Goal: Information Seeking & Learning: Learn about a topic

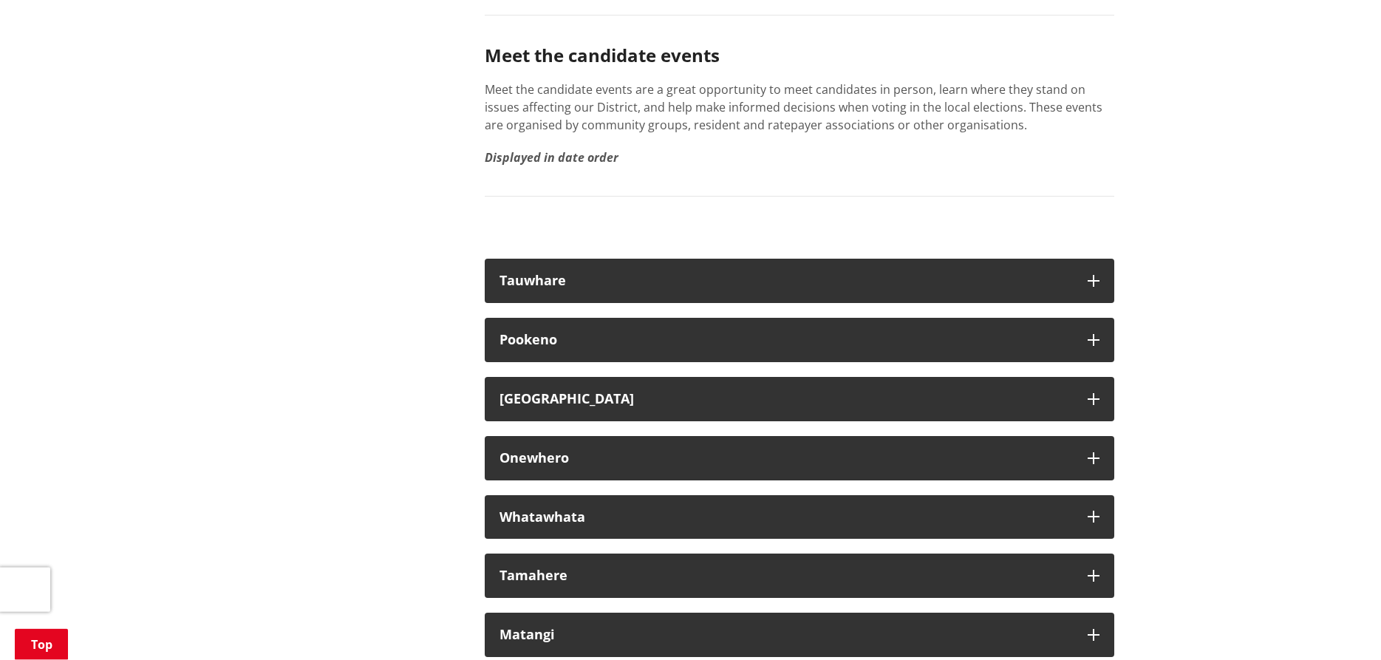
scroll to position [8289, 0]
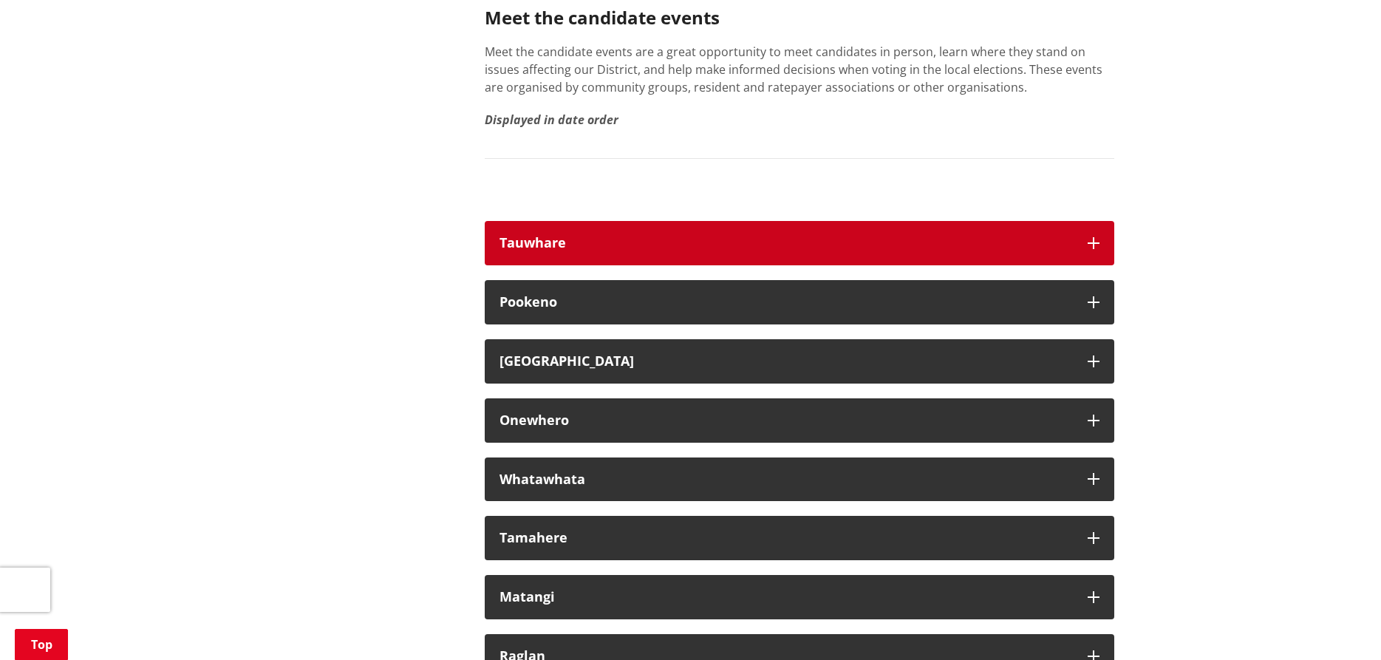
click at [1088, 249] on icon "button" at bounding box center [1094, 243] width 12 height 12
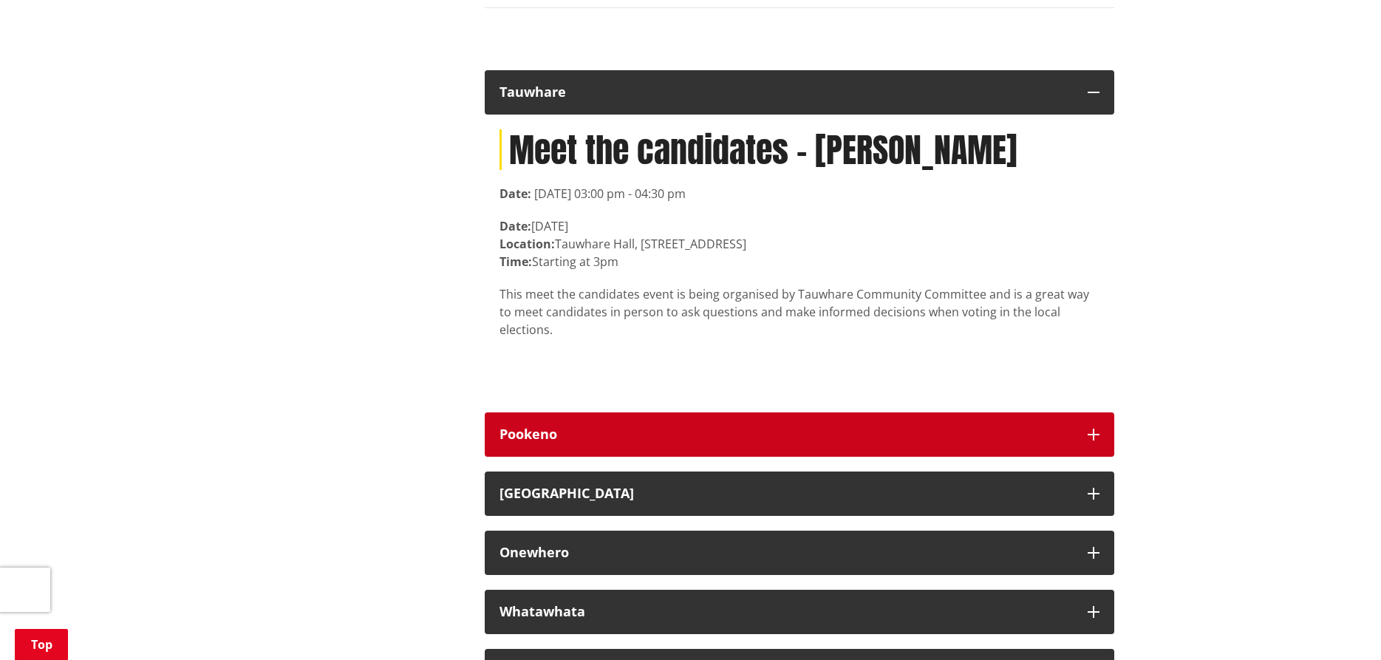
click at [1092, 440] on icon "button" at bounding box center [1094, 435] width 12 height 12
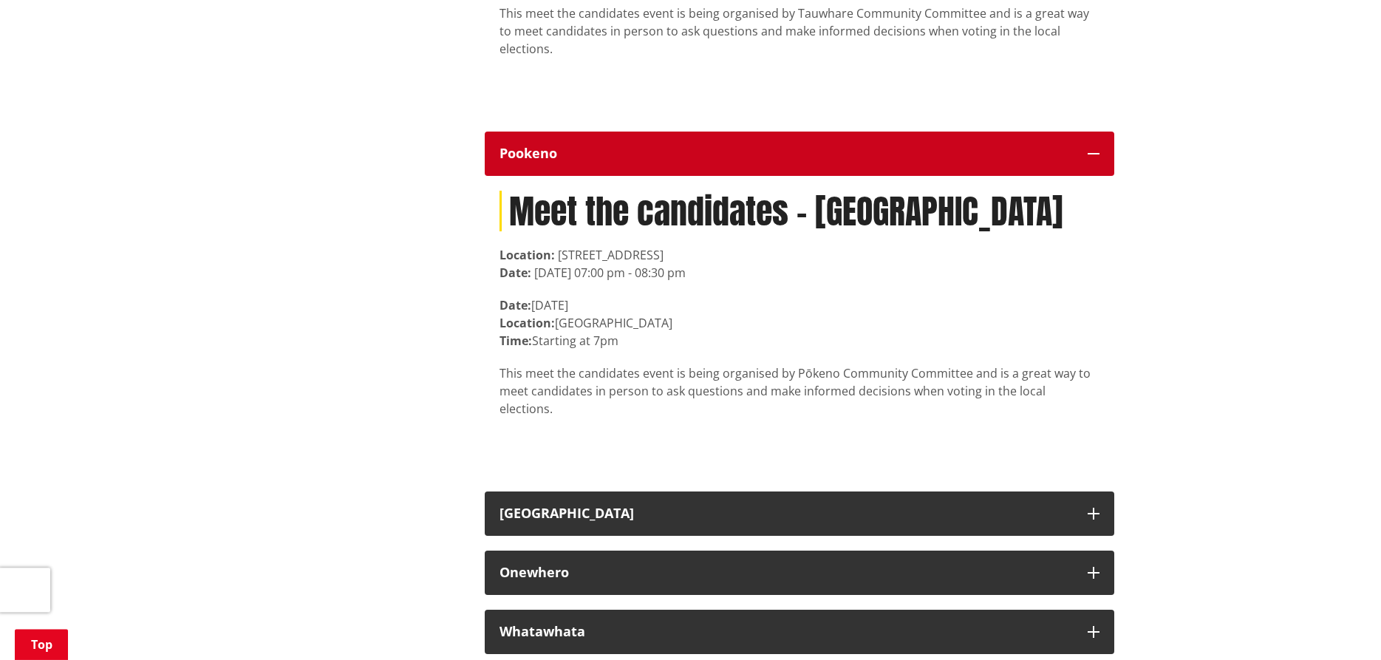
scroll to position [8742, 0]
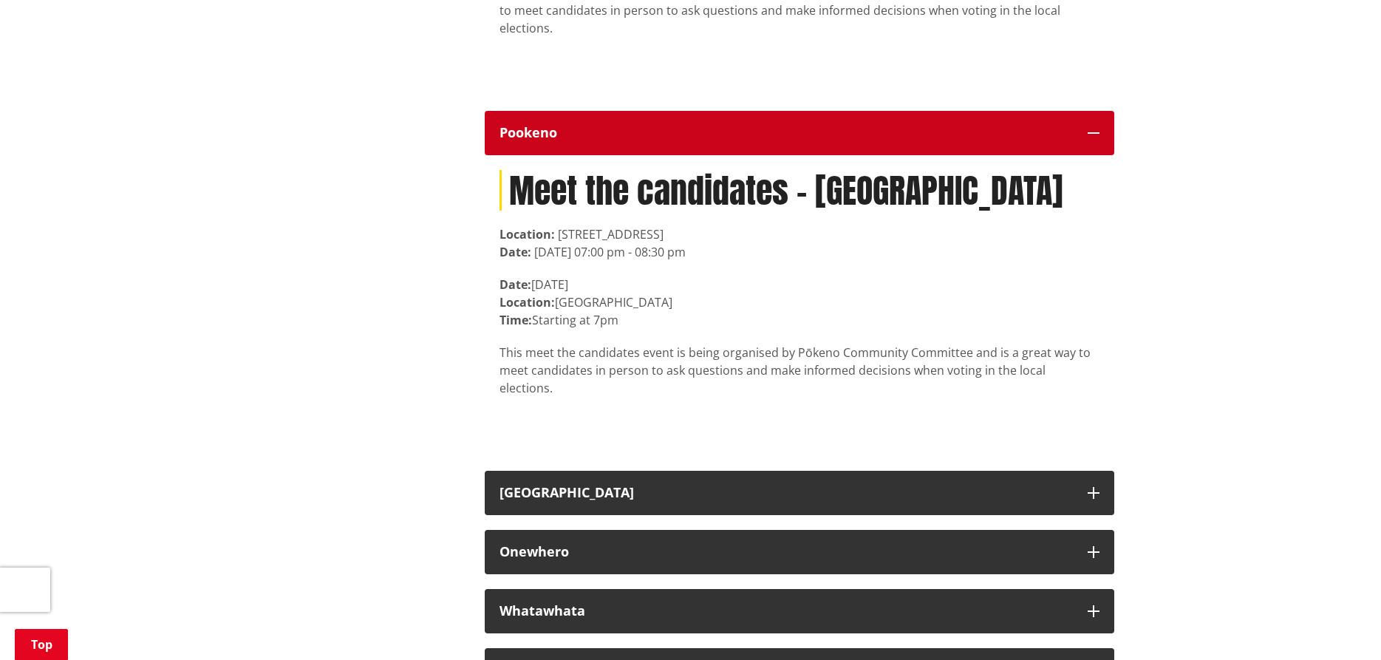
click at [1084, 151] on button "Pookeno" at bounding box center [799, 133] width 629 height 44
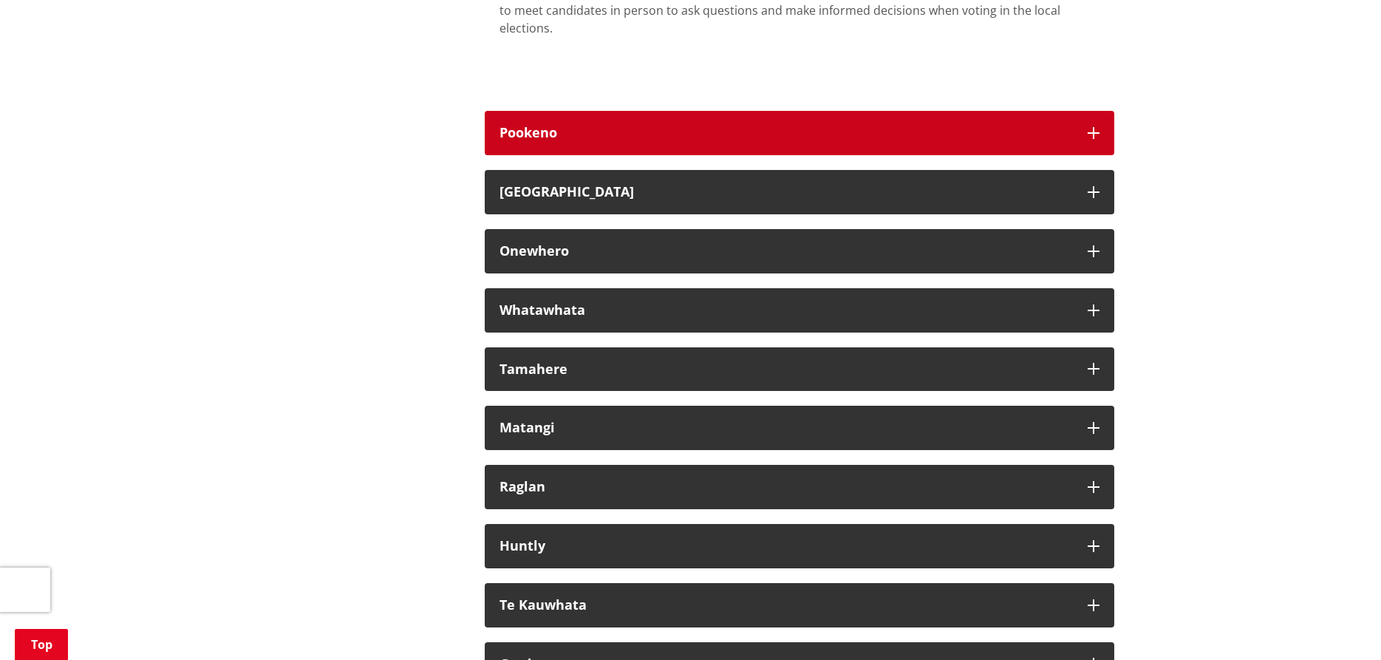
scroll to position [8516, 0]
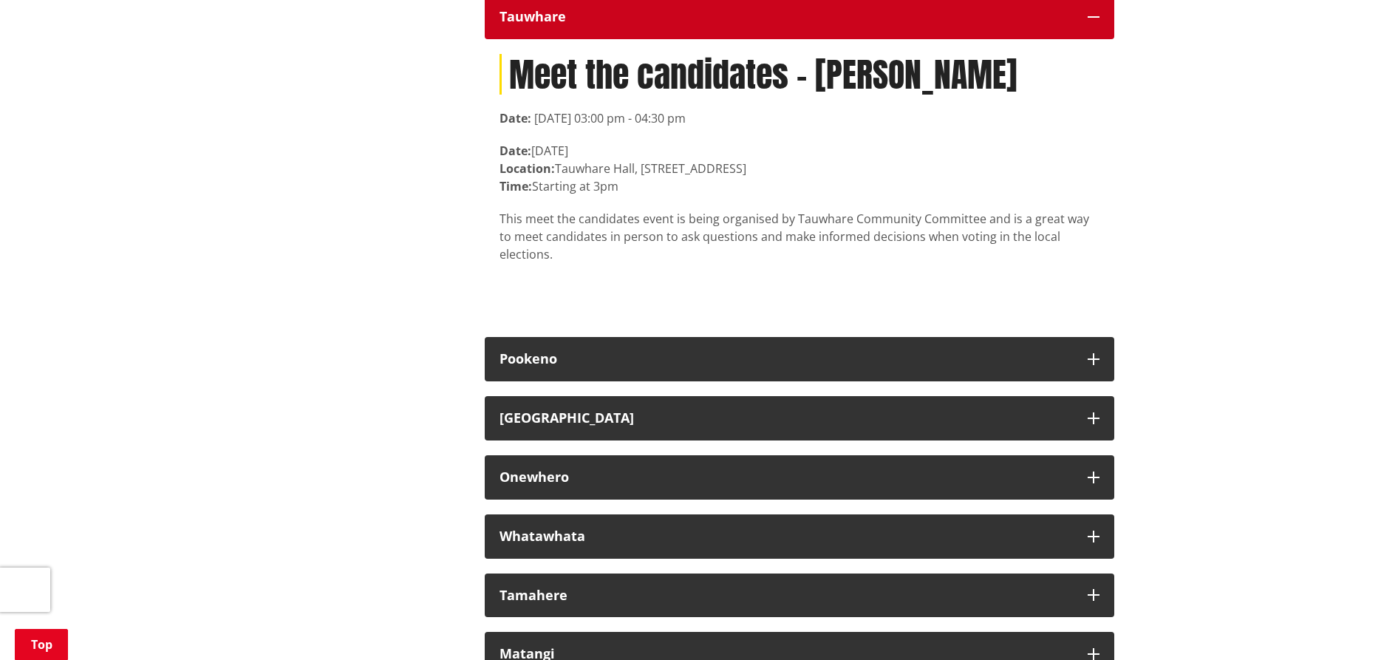
click at [1098, 23] on icon "button" at bounding box center [1094, 17] width 12 height 12
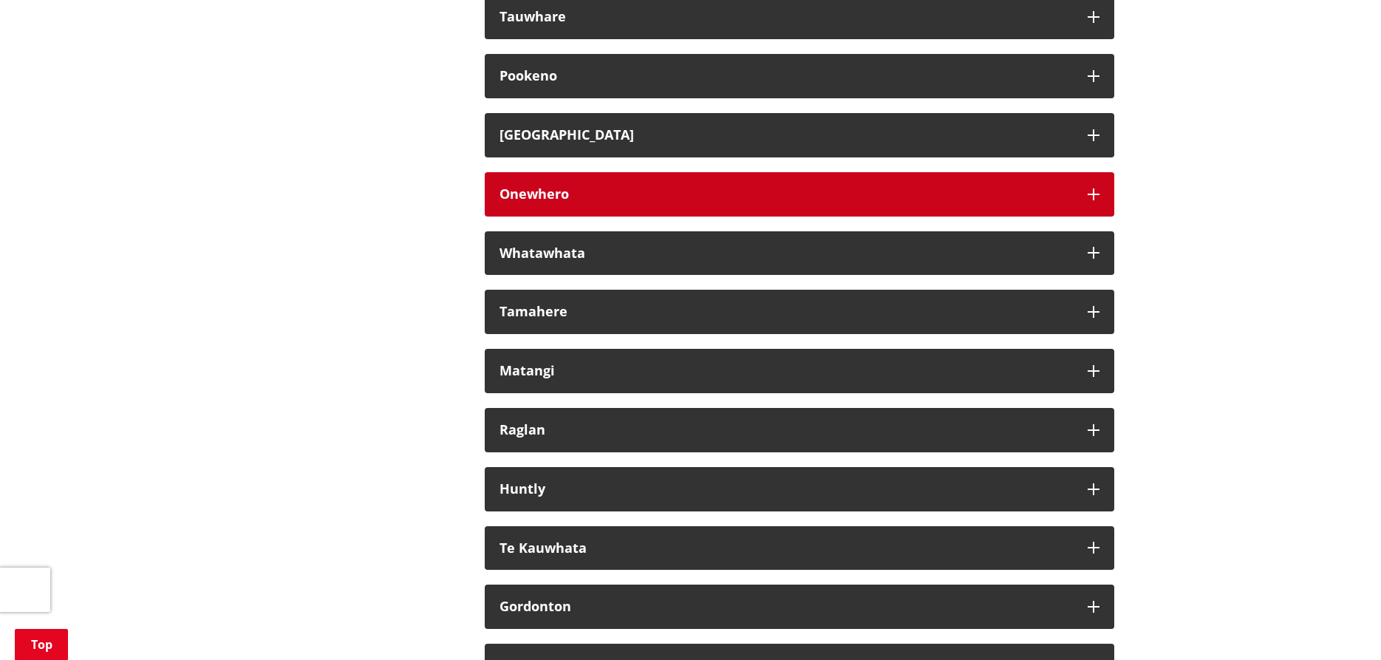
click at [1086, 216] on button "Onewhero" at bounding box center [799, 194] width 629 height 44
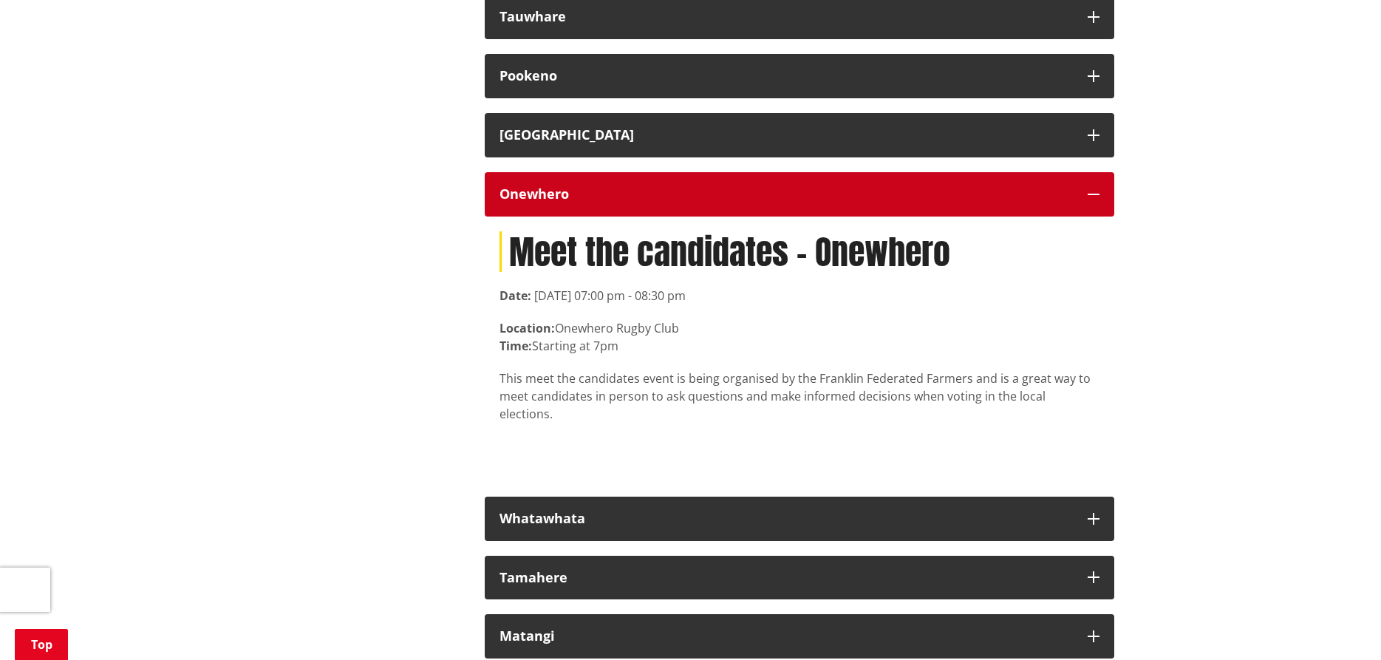
click at [1094, 200] on icon "button" at bounding box center [1094, 194] width 12 height 12
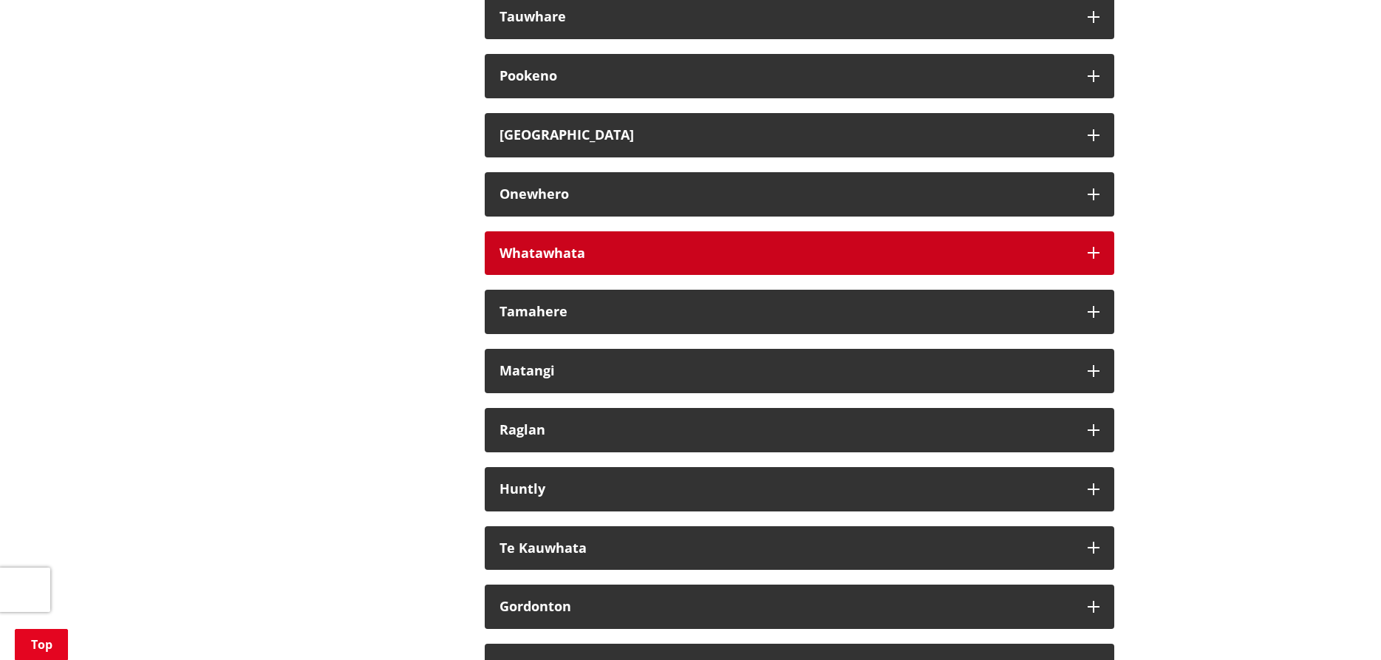
click at [1096, 259] on icon "button" at bounding box center [1094, 253] width 12 height 12
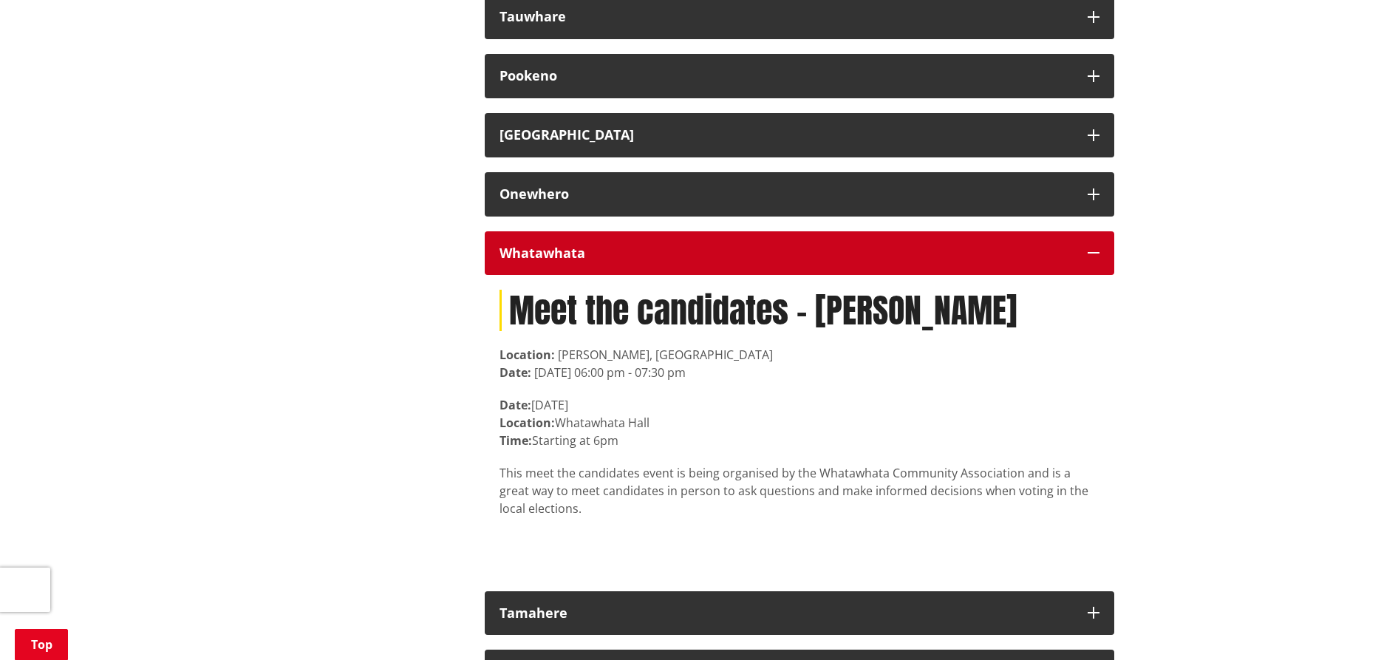
click at [1096, 259] on icon "button" at bounding box center [1094, 253] width 12 height 12
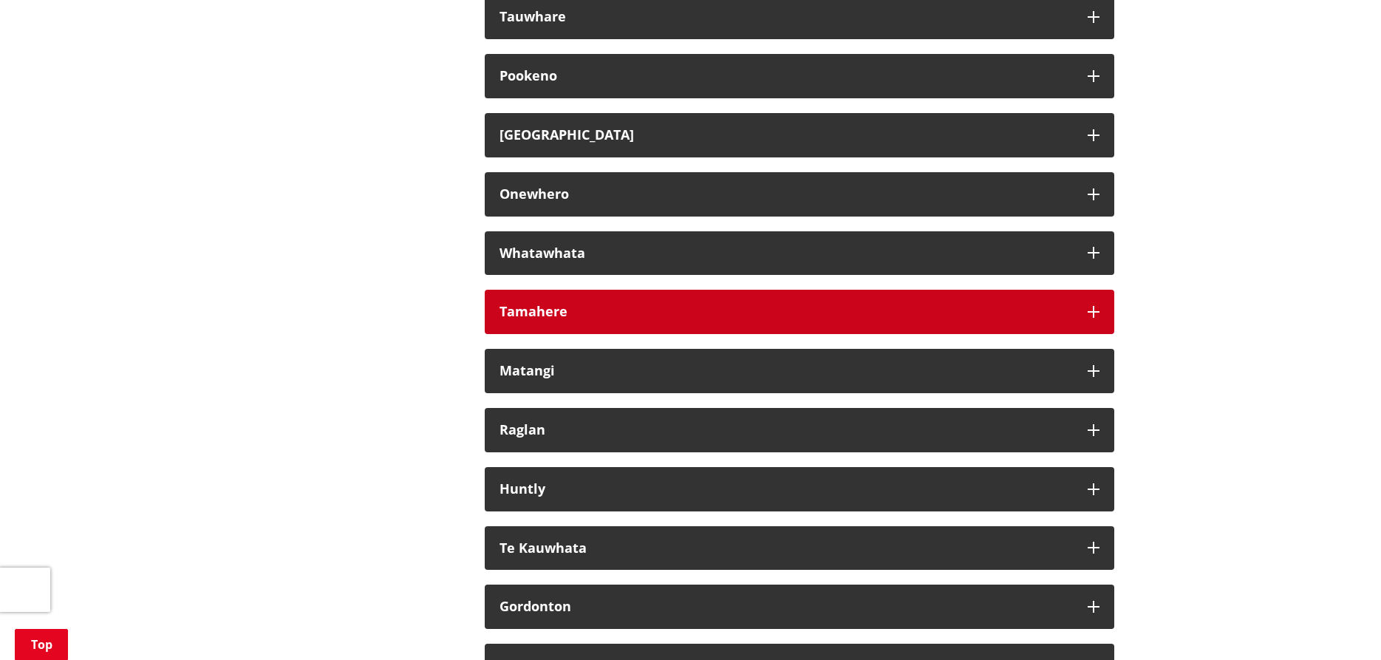
click at [1093, 318] on icon "button" at bounding box center [1094, 312] width 12 height 12
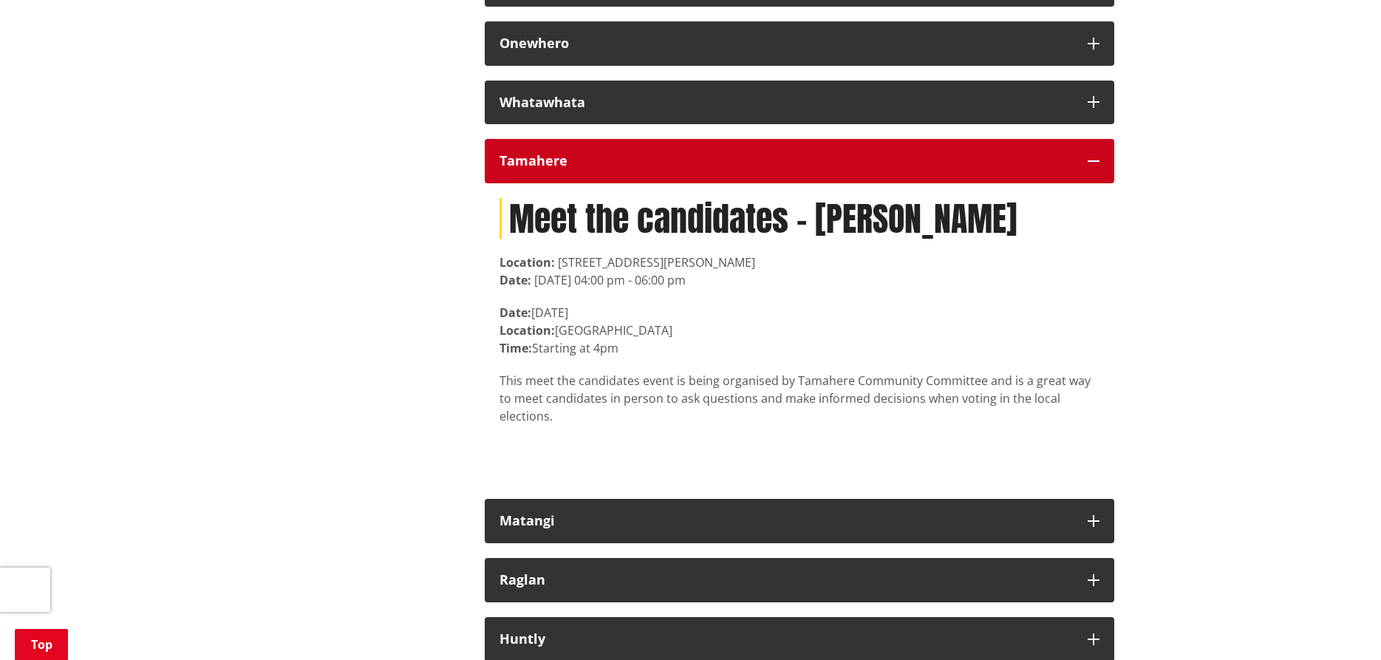
scroll to position [8742, 0]
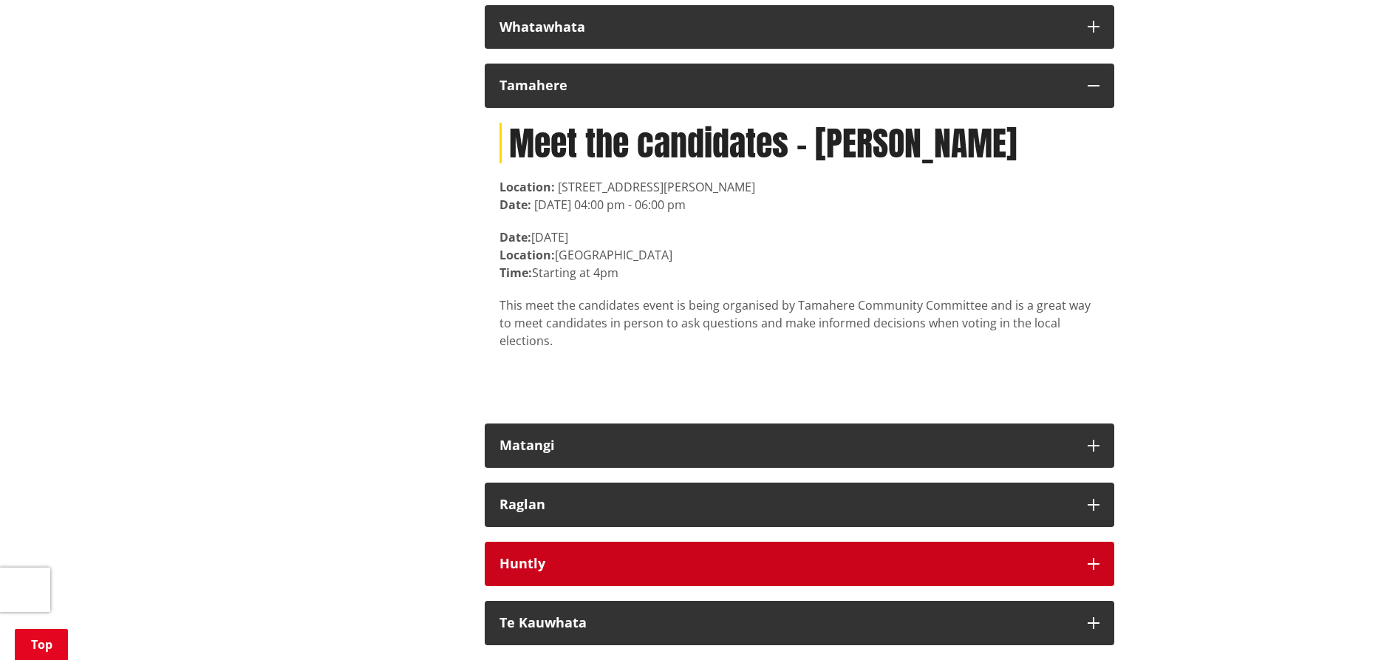
click at [1089, 570] on icon "button" at bounding box center [1094, 564] width 12 height 12
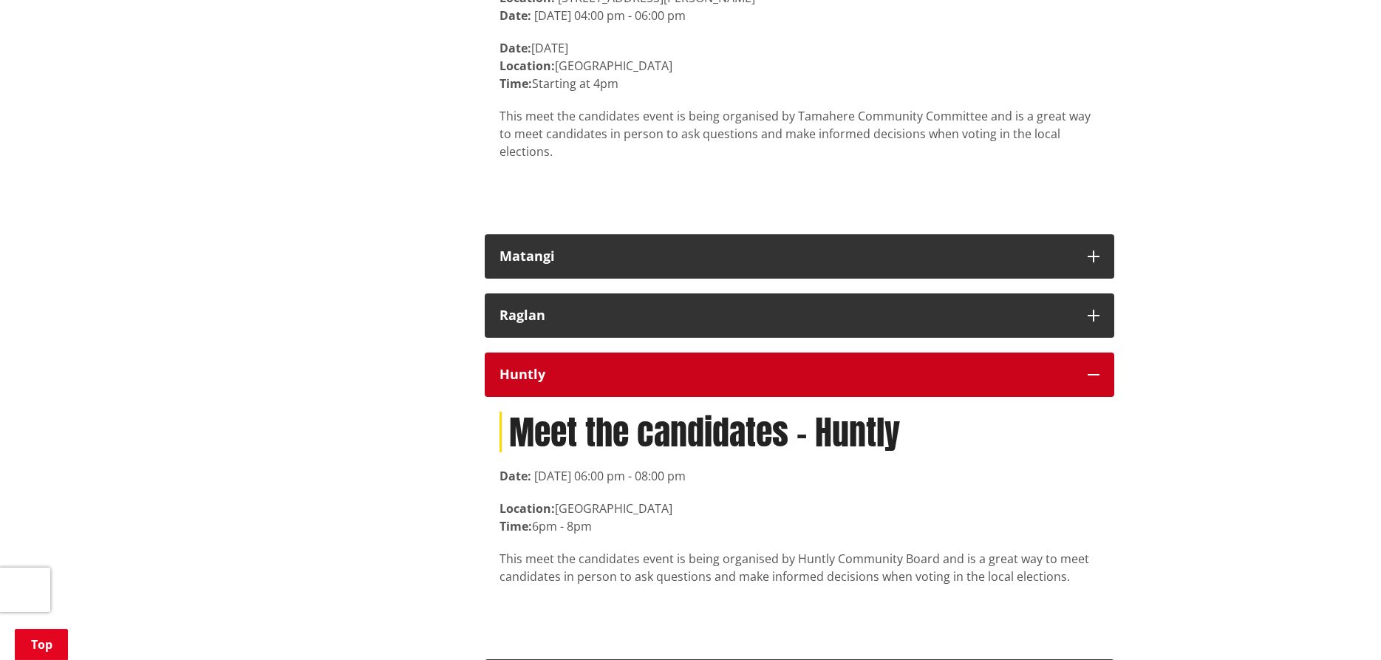
scroll to position [8968, 0]
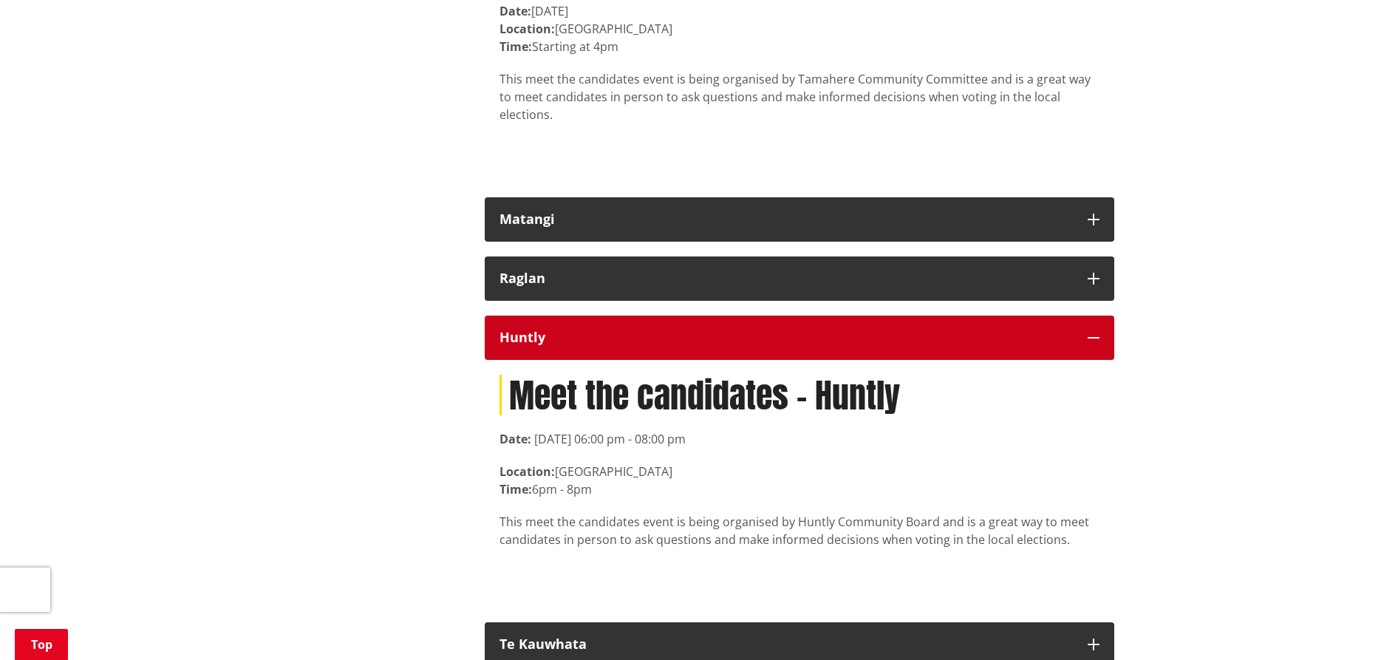
click at [1088, 344] on icon "button" at bounding box center [1094, 338] width 12 height 12
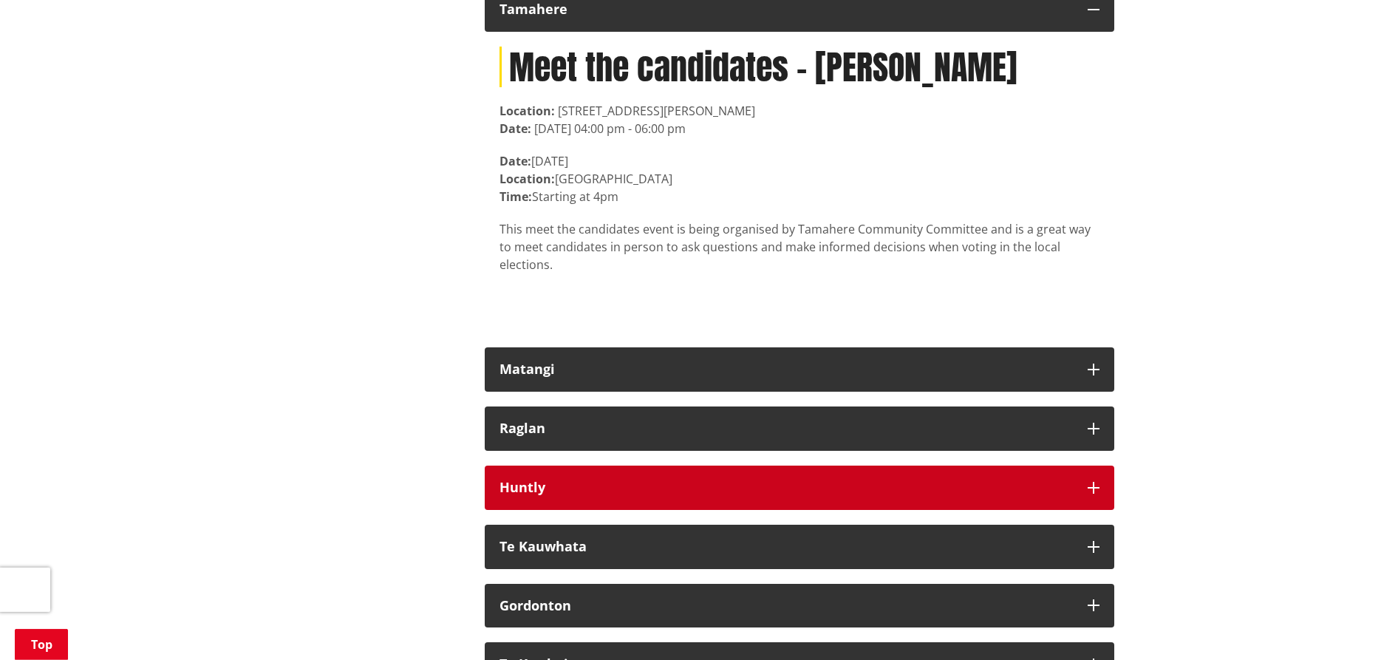
scroll to position [8817, 0]
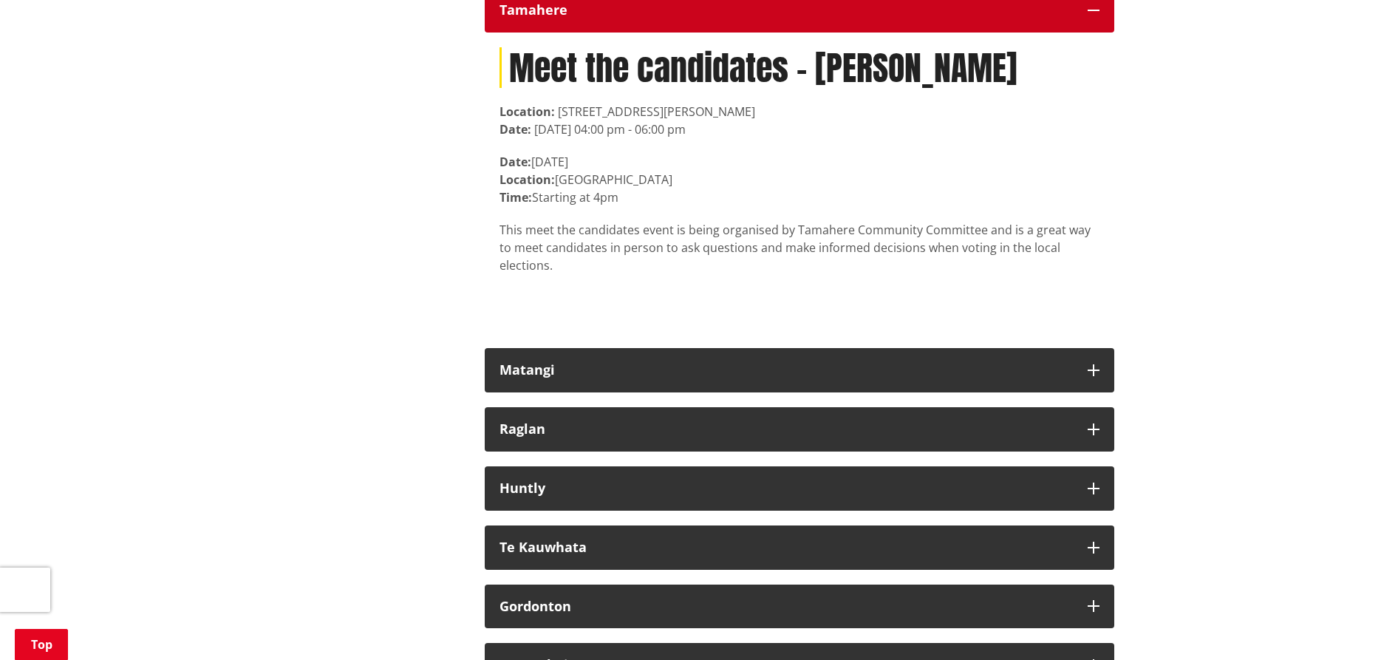
click at [1099, 16] on icon "button" at bounding box center [1094, 10] width 12 height 12
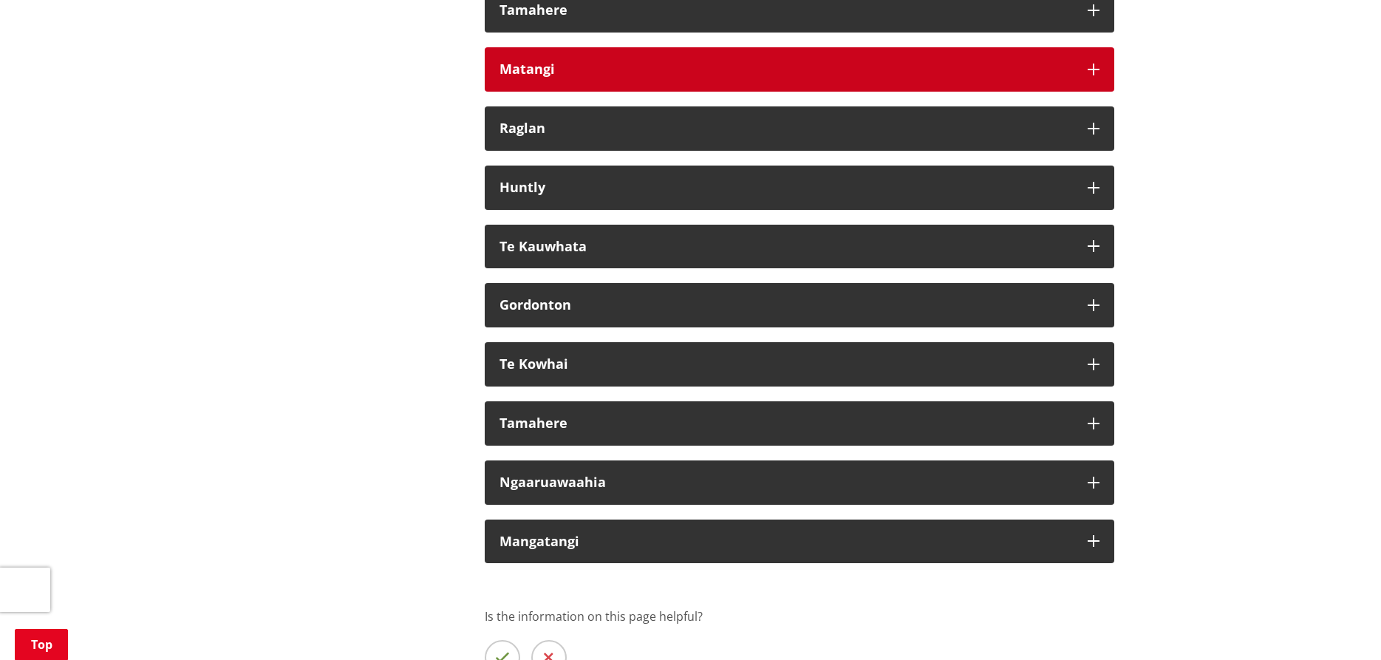
click at [1097, 75] on icon "button" at bounding box center [1094, 70] width 12 height 12
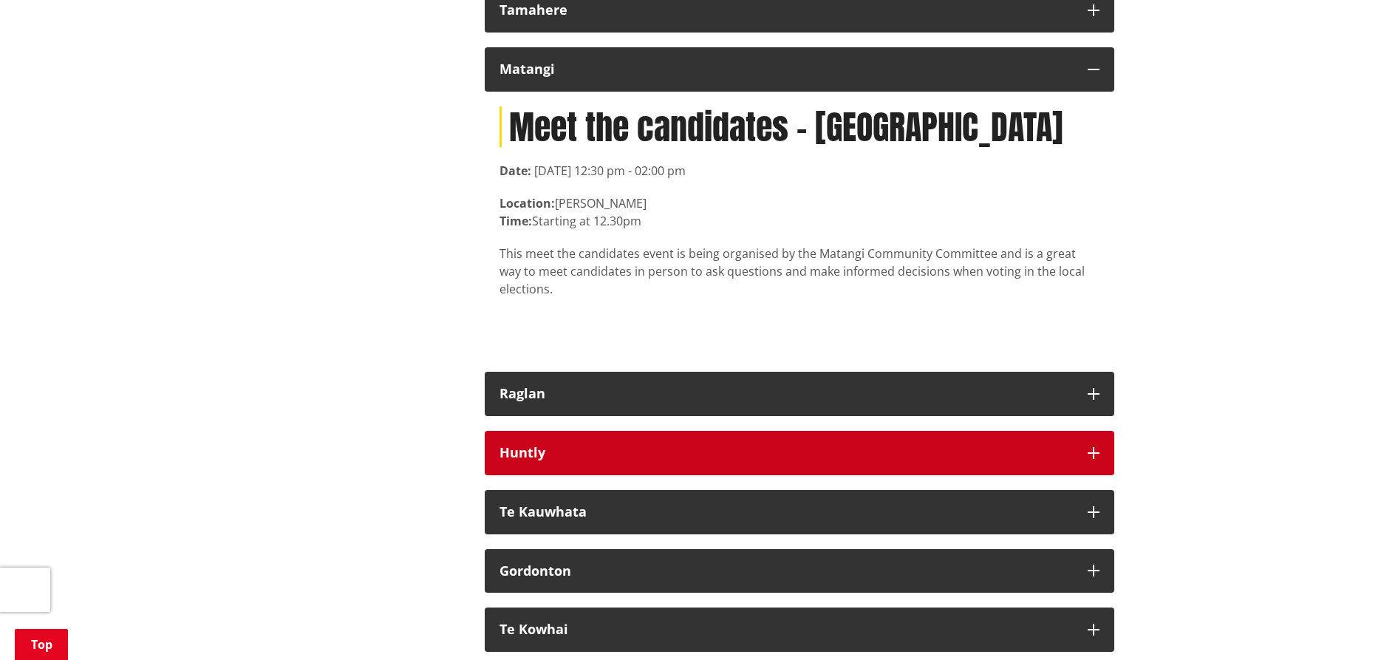
click at [1091, 459] on icon "button" at bounding box center [1094, 453] width 12 height 12
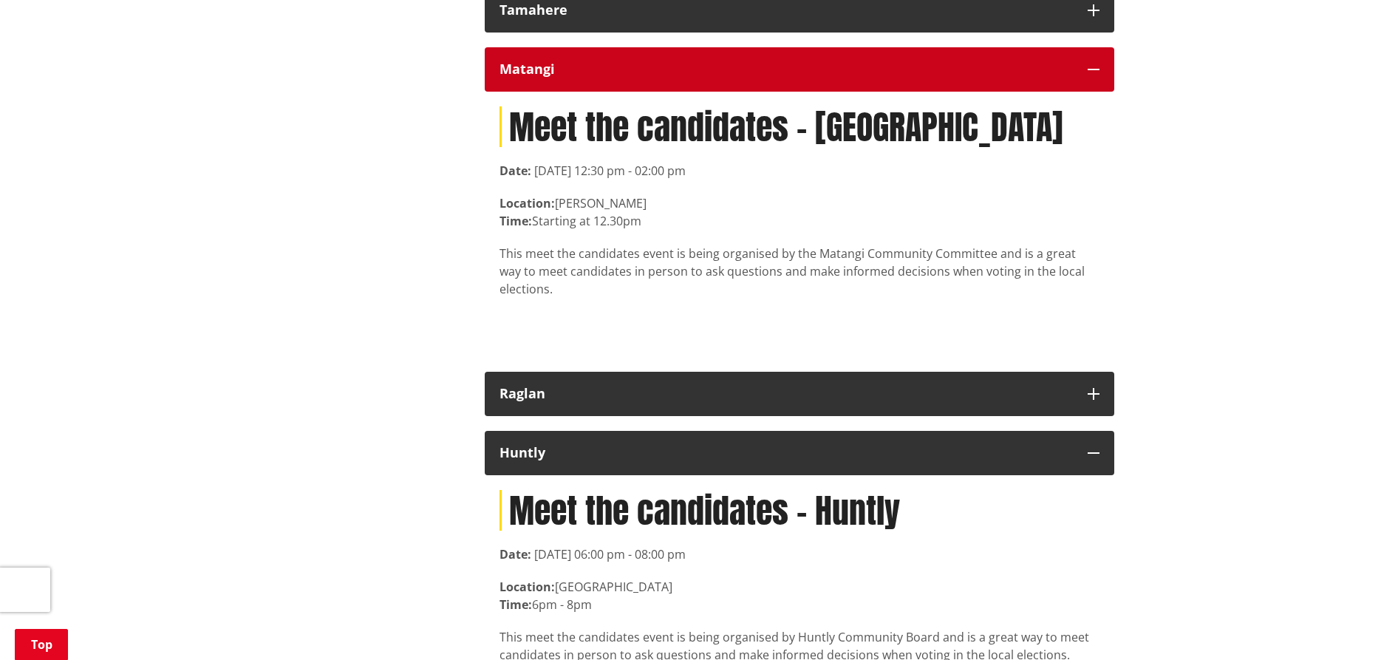
click at [1084, 92] on button "Matangi" at bounding box center [799, 69] width 629 height 44
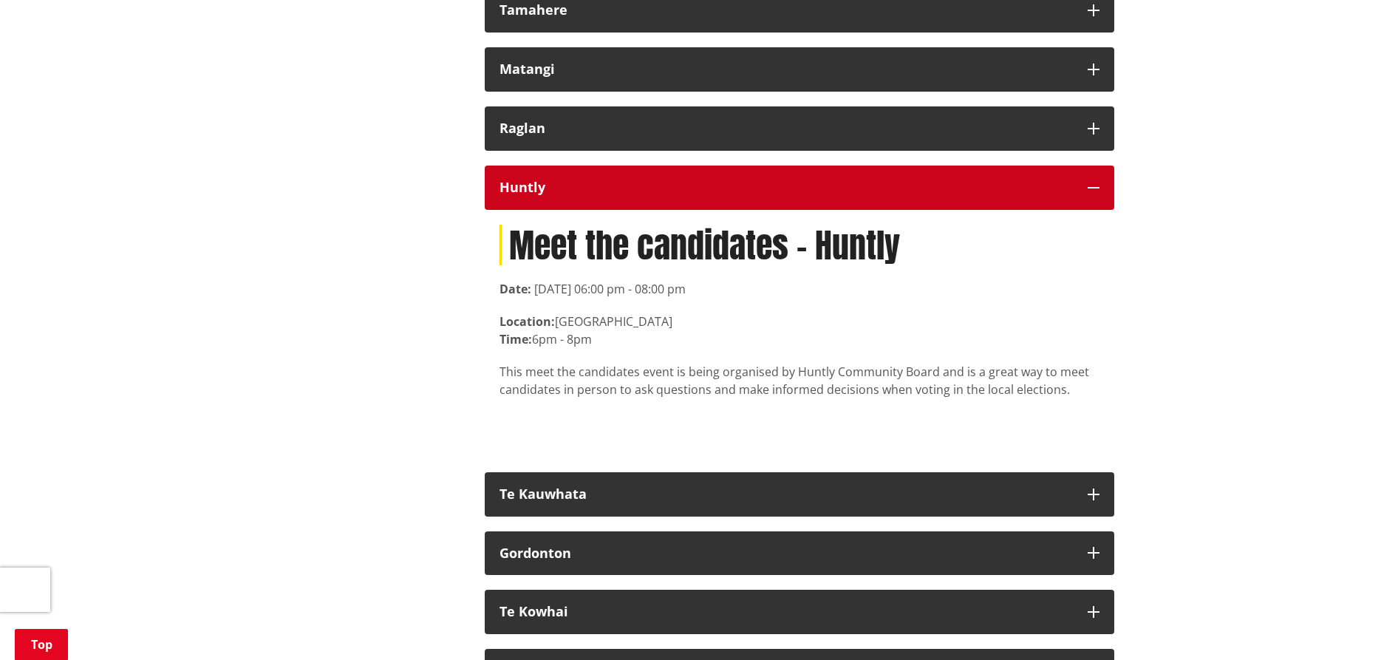
click at [1093, 194] on icon "button" at bounding box center [1094, 188] width 12 height 12
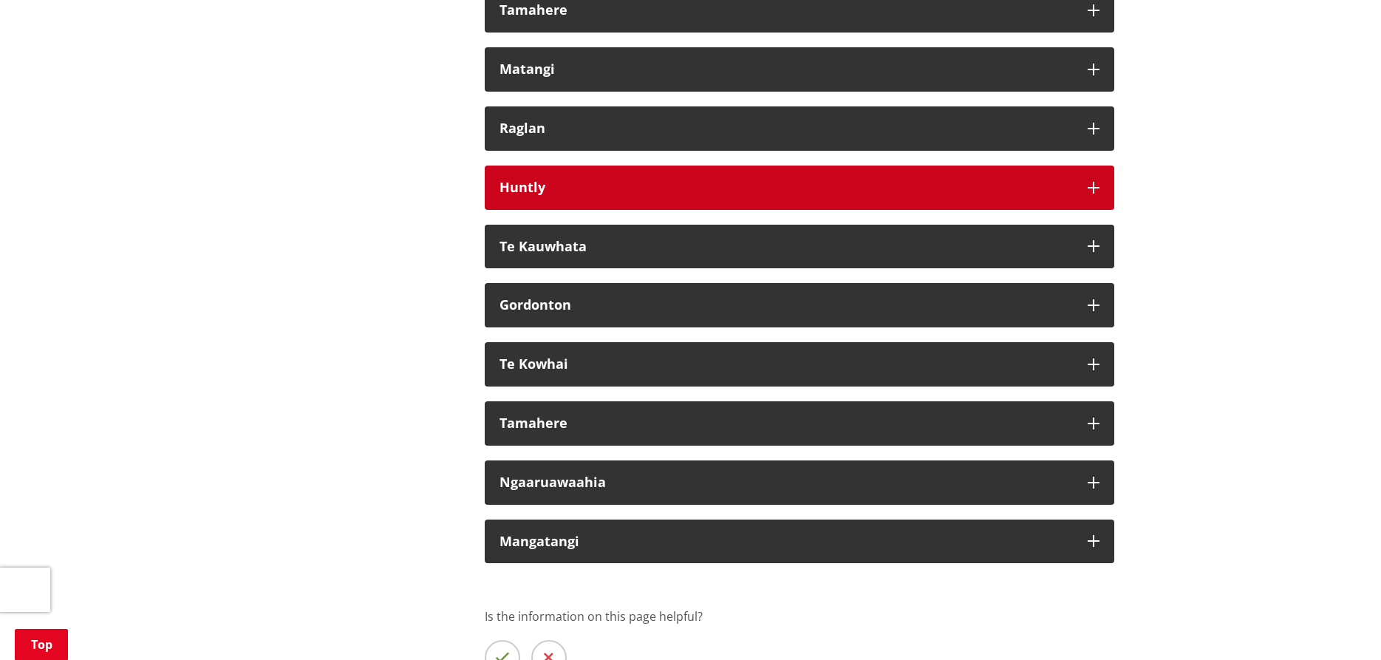
click at [1093, 194] on icon "button" at bounding box center [1094, 188] width 12 height 12
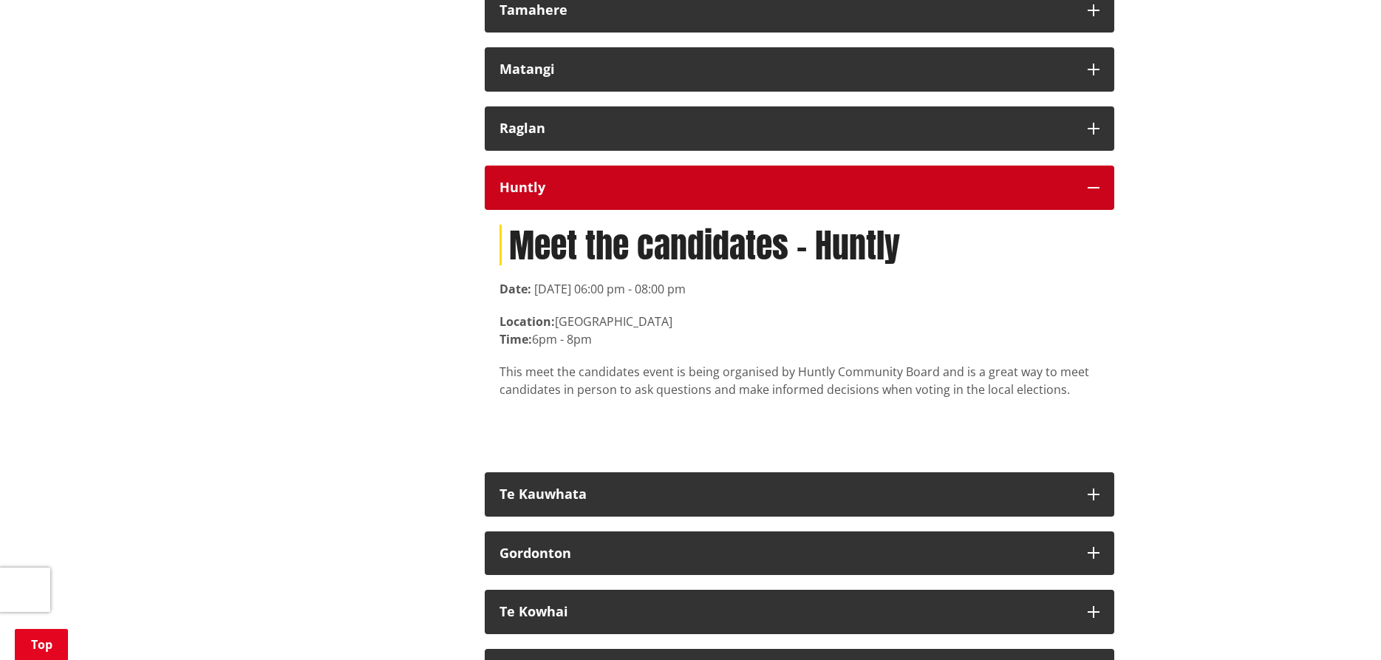
scroll to position [8968, 0]
